Goal: Communication & Community: Share content

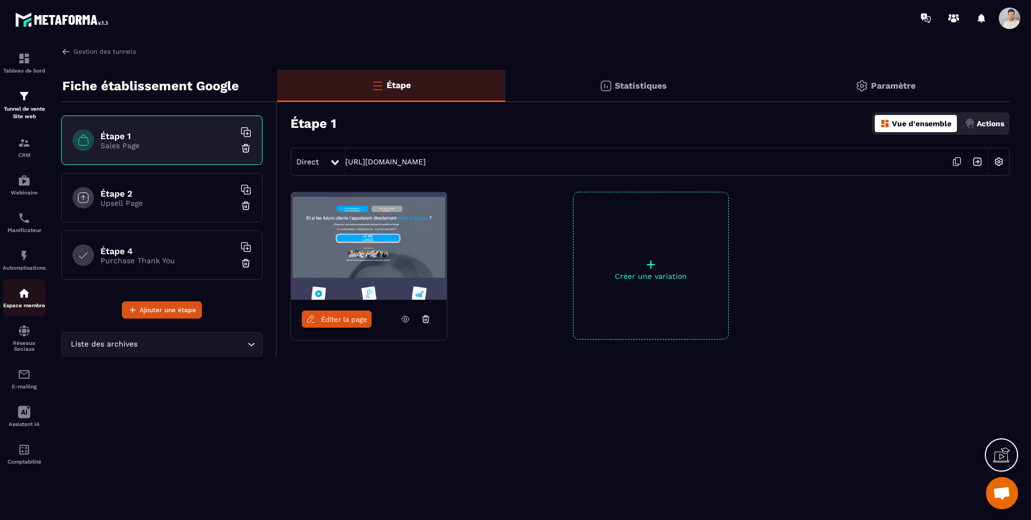
click at [23, 303] on p "Espace membre" at bounding box center [24, 305] width 43 height 6
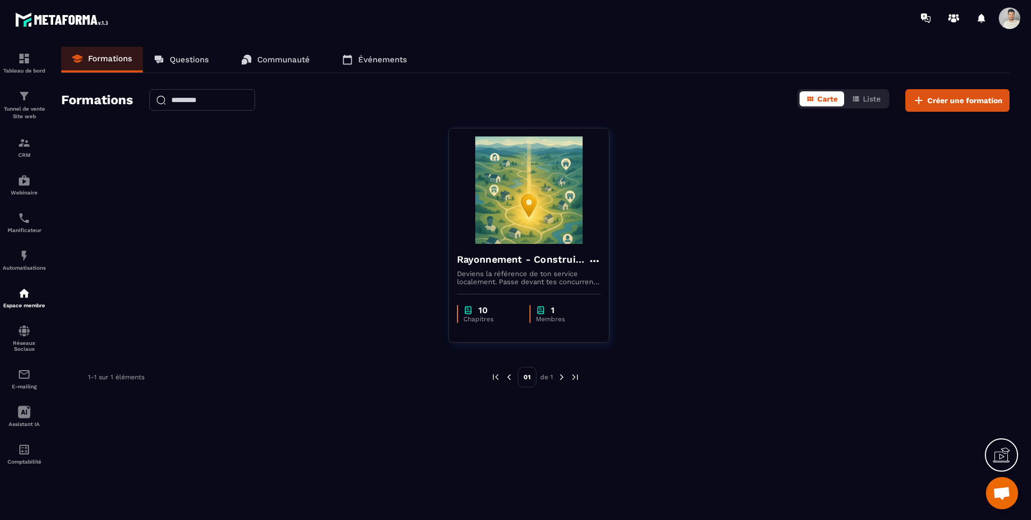
click at [278, 58] on p "Communauté" at bounding box center [283, 60] width 53 height 10
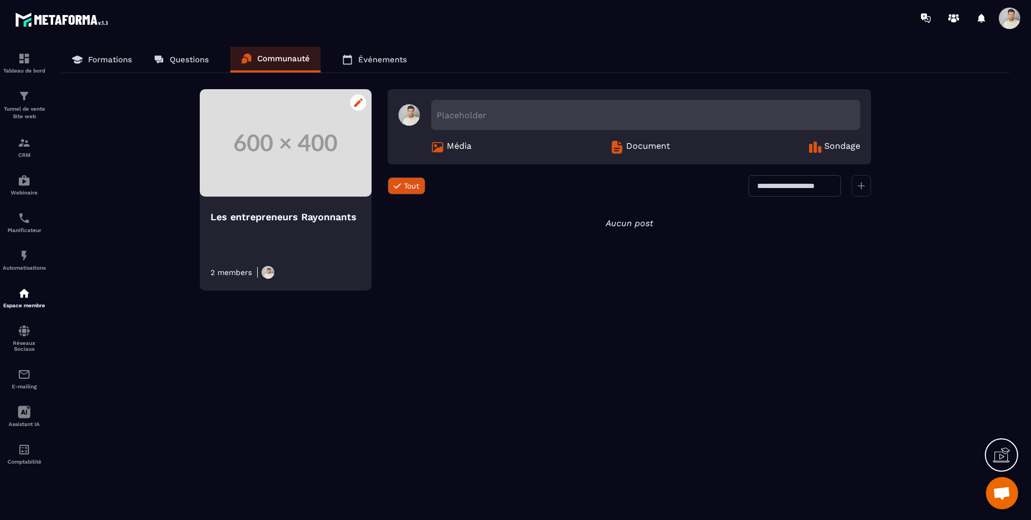
click at [359, 103] on icon at bounding box center [358, 102] width 9 height 9
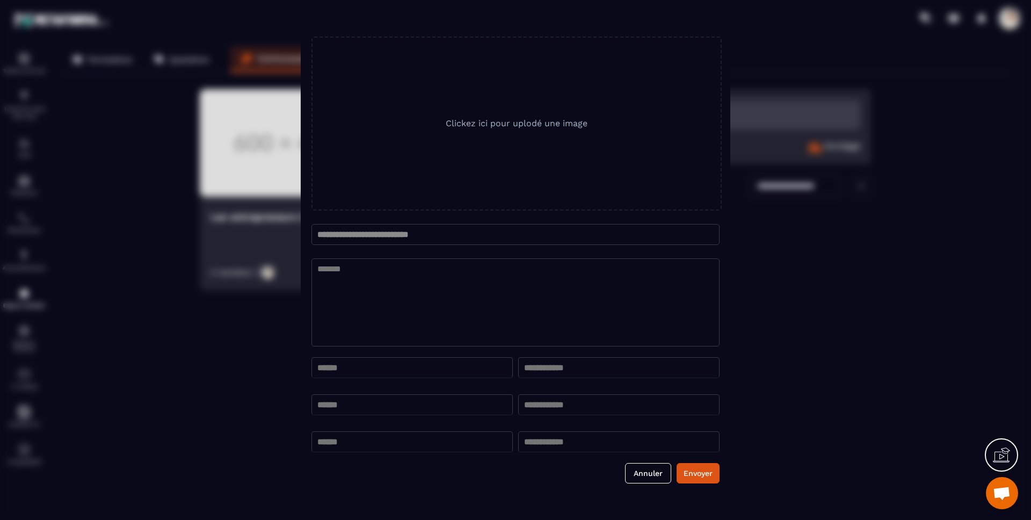
click at [497, 136] on div "Clickez ici pour uplodé une image" at bounding box center [516, 123] width 410 height 173
click at [499, 120] on span "Clickez ici pour uplodé une image" at bounding box center [517, 123] width 142 height 10
click at [503, 129] on div "Clickez ici pour uplodé une image" at bounding box center [516, 123] width 410 height 173
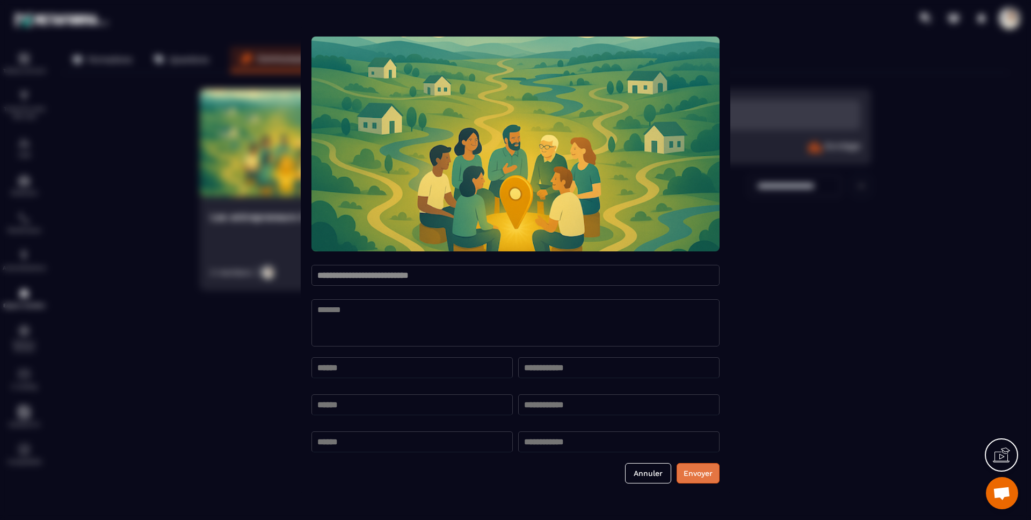
click at [695, 479] on button "Envoyer" at bounding box center [698, 473] width 43 height 20
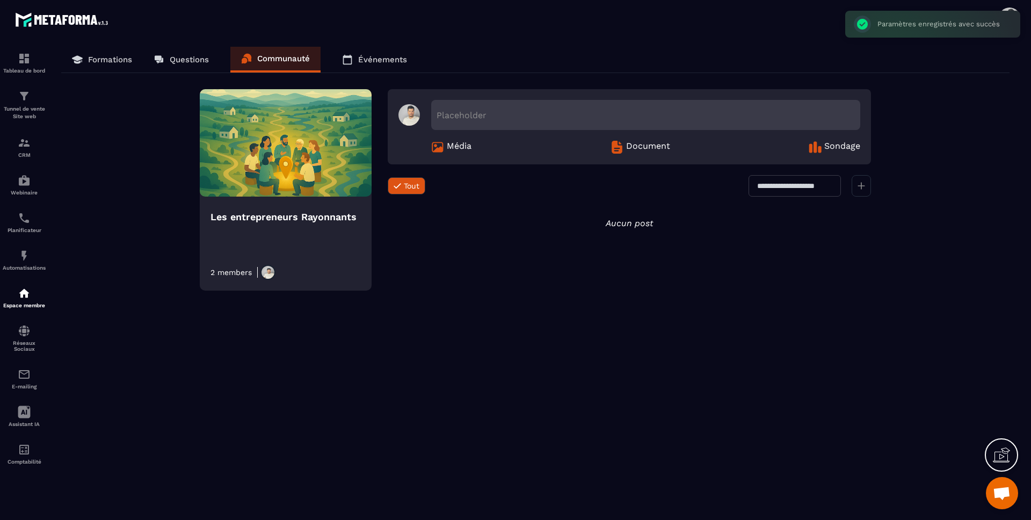
click at [487, 353] on div "Aucun post" at bounding box center [629, 478] width 483 height 520
drag, startPoint x: 277, startPoint y: 274, endPoint x: 272, endPoint y: 265, distance: 10.3
click at [277, 274] on div "2 members" at bounding box center [286, 272] width 150 height 15
click at [115, 67] on link "Formations" at bounding box center [102, 60] width 82 height 26
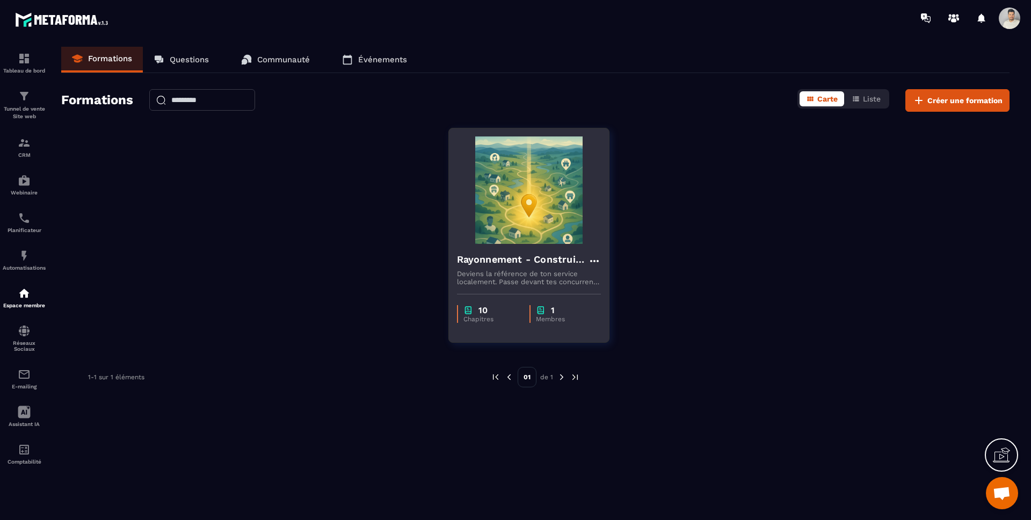
click at [559, 316] on p "Membres" at bounding box center [563, 319] width 54 height 8
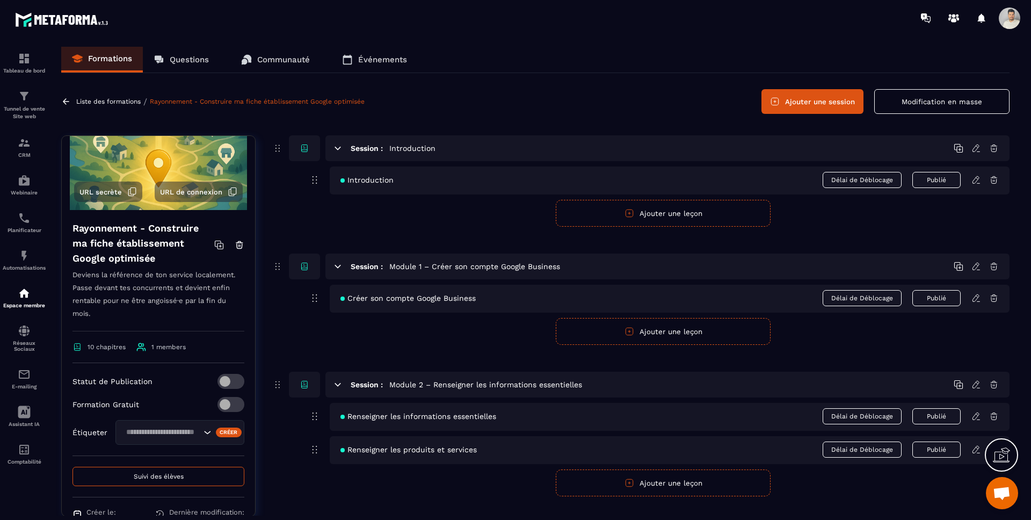
scroll to position [85, 0]
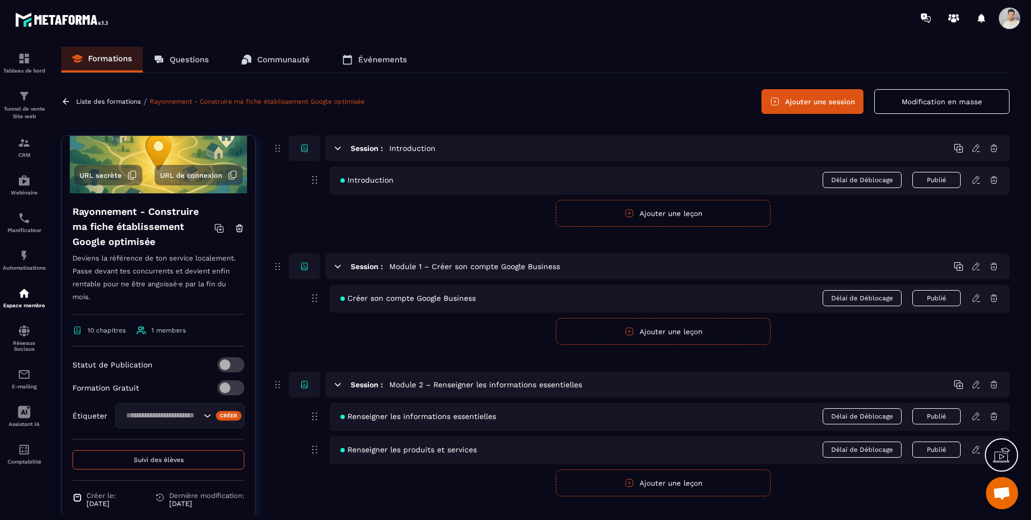
click at [220, 367] on span at bounding box center [231, 364] width 27 height 15
click at [221, 366] on span at bounding box center [231, 364] width 27 height 15
click at [171, 457] on span "Suivi des élèves" at bounding box center [159, 460] width 50 height 8
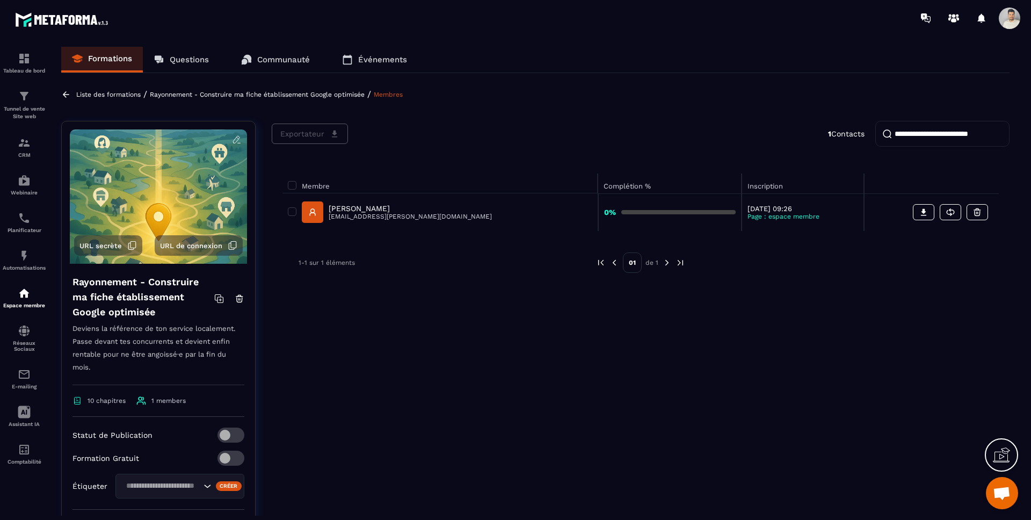
drag, startPoint x: 702, startPoint y: 95, endPoint x: 653, endPoint y: 98, distance: 49.6
click at [701, 95] on div "Liste des formations / Rayonnement - Construire ma fiche établissement Google o…" at bounding box center [535, 94] width 948 height 10
